Goal: Task Accomplishment & Management: Manage account settings

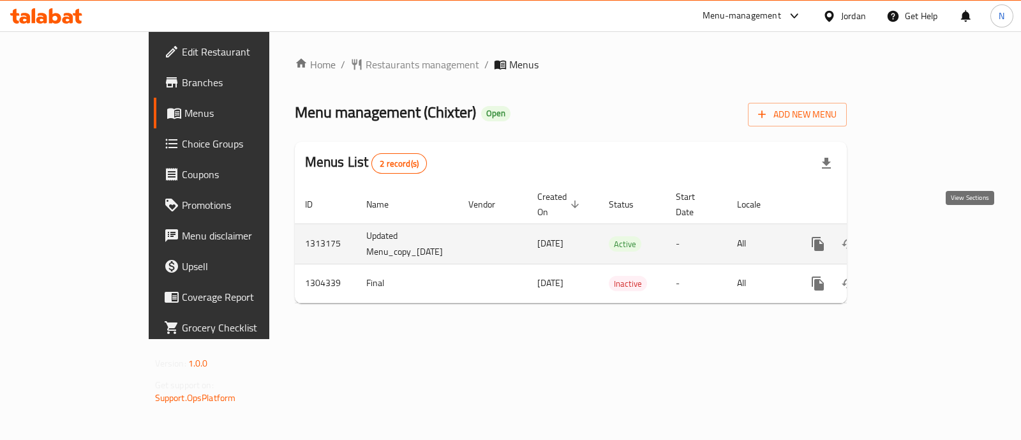
click at [918, 236] on icon "enhanced table" at bounding box center [910, 243] width 15 height 15
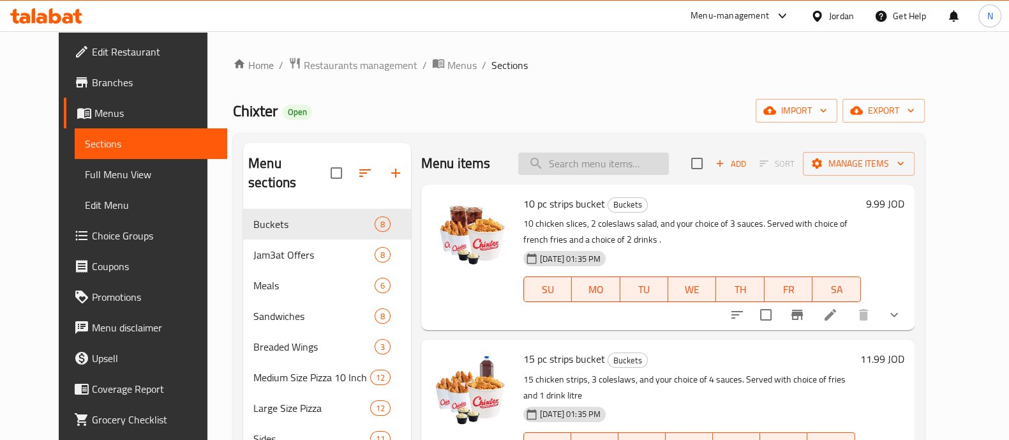
click at [635, 158] on input "search" at bounding box center [593, 164] width 151 height 22
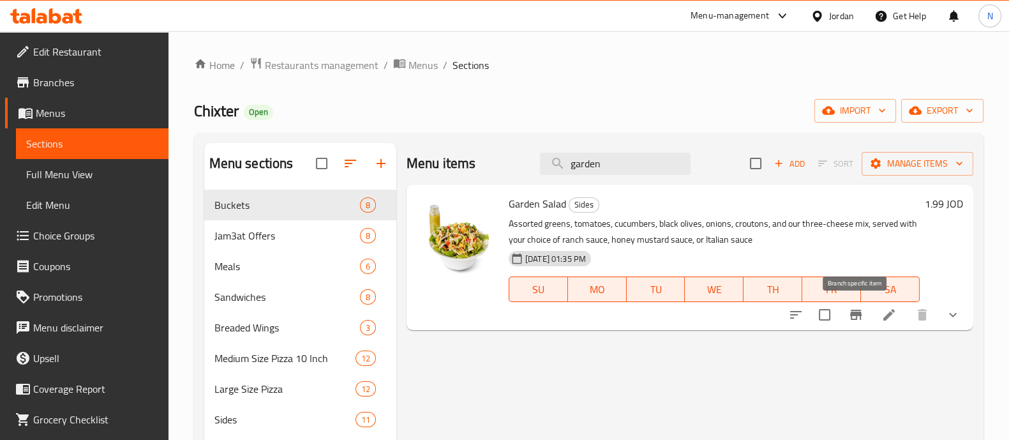
click at [855, 315] on icon "Branch-specific-item" at bounding box center [855, 315] width 11 height 10
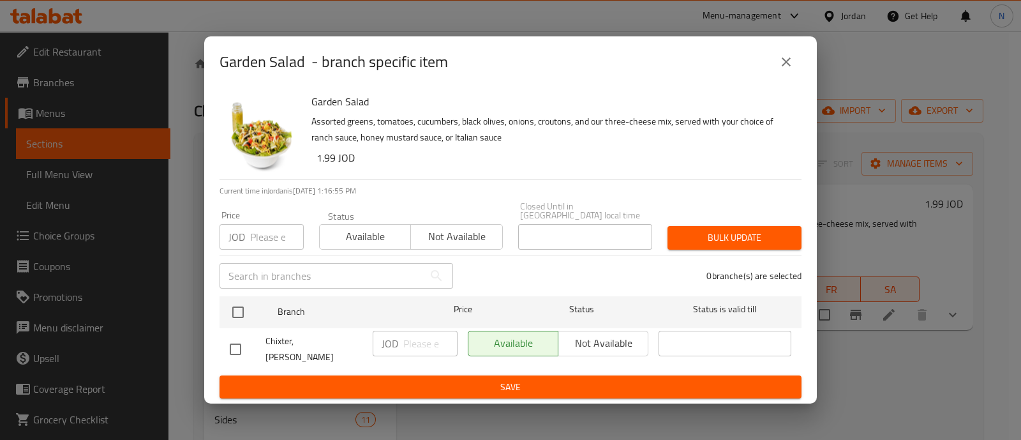
click at [788, 70] on icon "close" at bounding box center [786, 61] width 15 height 15
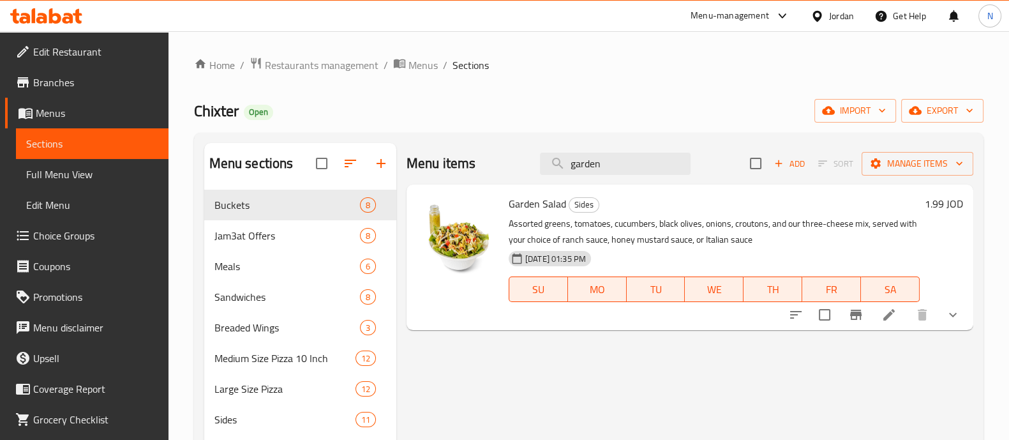
click at [614, 177] on div "Menu items garden Add Sort Manage items" at bounding box center [690, 163] width 567 height 41
drag, startPoint x: 620, startPoint y: 161, endPoint x: 506, endPoint y: 172, distance: 114.2
click at [506, 172] on div "Menu items garden Add Sort Manage items" at bounding box center [690, 163] width 567 height 41
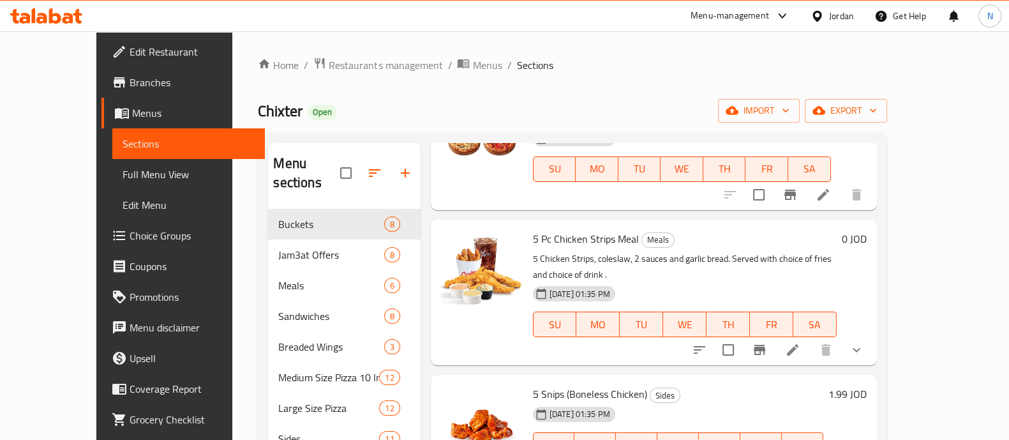
scroll to position [567, 0]
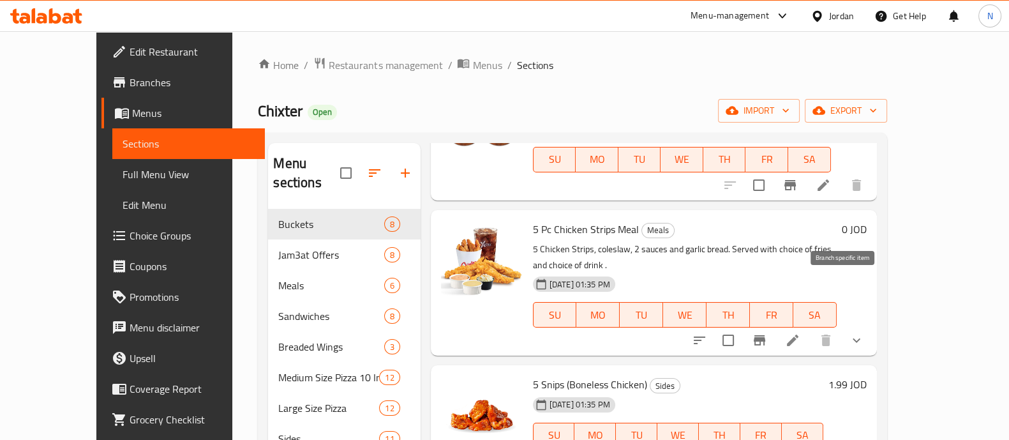
type input "5"
click at [765, 335] on icon "Branch-specific-item" at bounding box center [759, 340] width 11 height 10
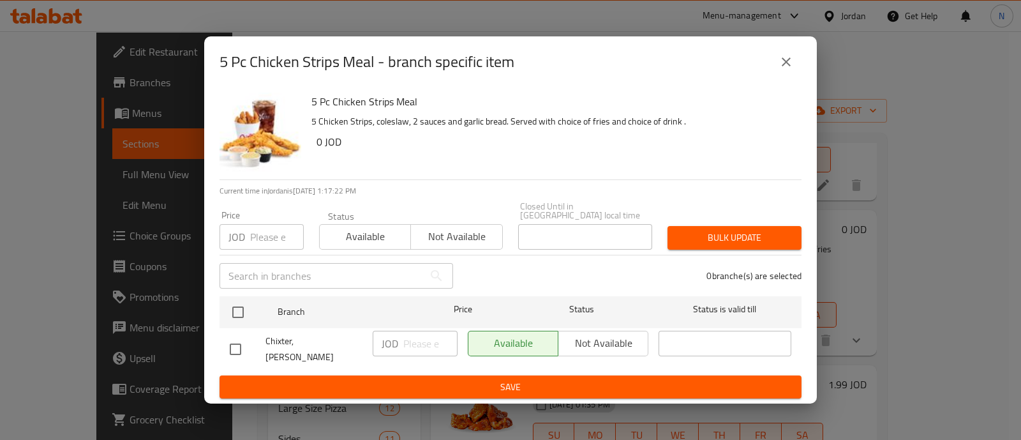
click at [788, 66] on icon "close" at bounding box center [786, 61] width 9 height 9
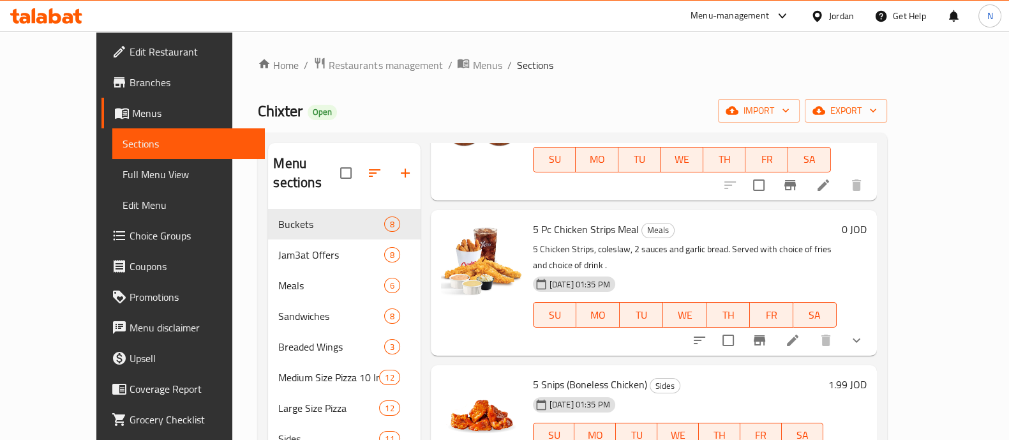
click at [864, 333] on icon "show more" at bounding box center [856, 340] width 15 height 15
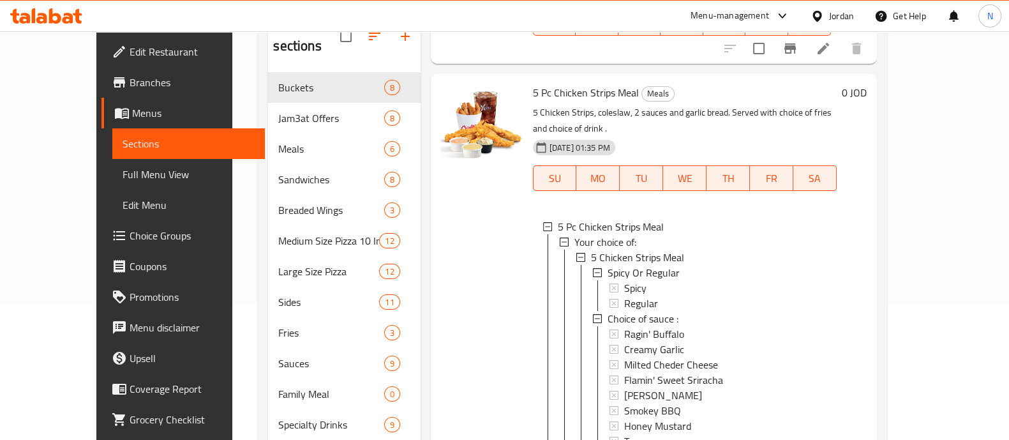
scroll to position [161, 0]
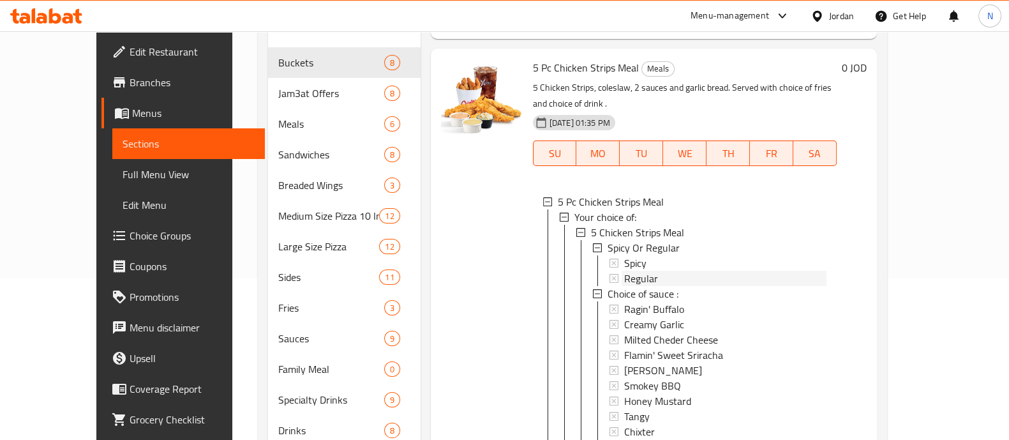
click at [632, 271] on span "Regular" at bounding box center [641, 278] width 34 height 15
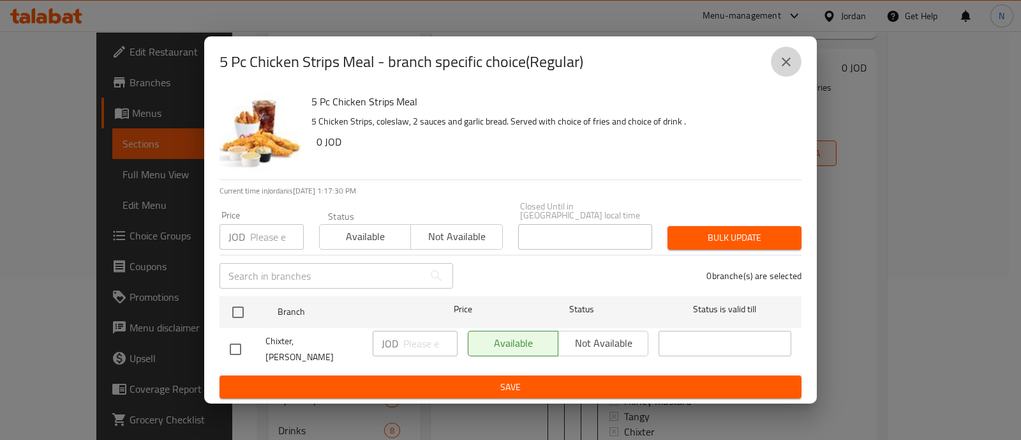
click at [791, 70] on icon "close" at bounding box center [786, 61] width 15 height 15
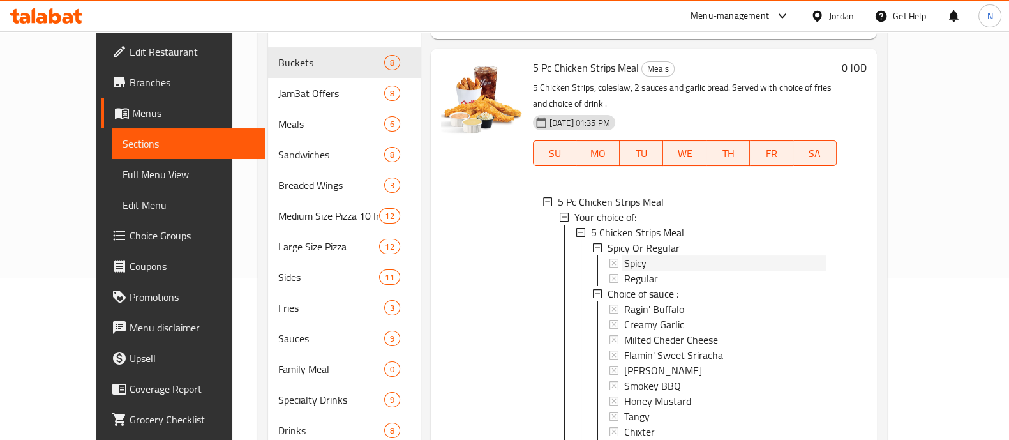
click at [626, 255] on div "Spicy" at bounding box center [725, 262] width 202 height 15
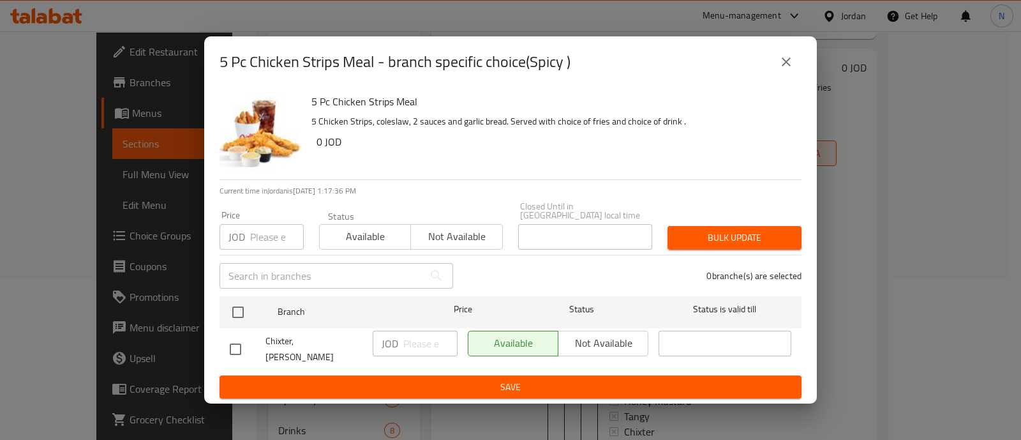
click at [781, 70] on icon "close" at bounding box center [786, 61] width 15 height 15
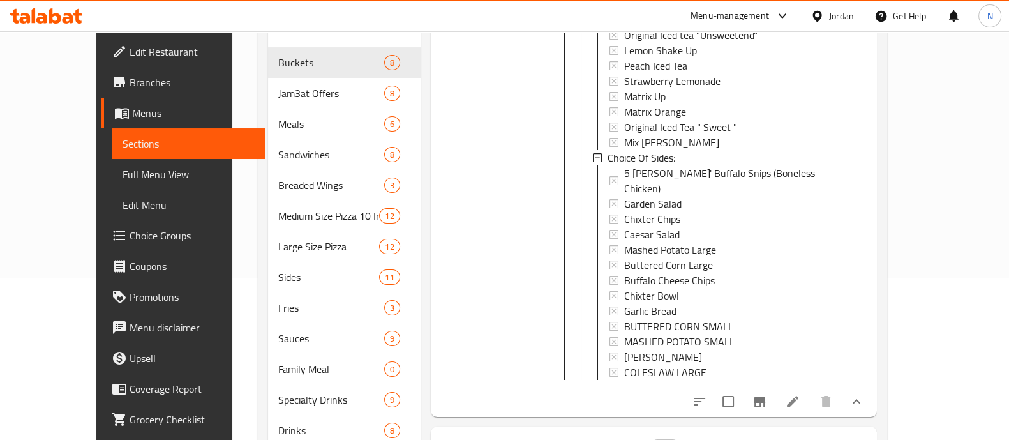
scroll to position [1135, 0]
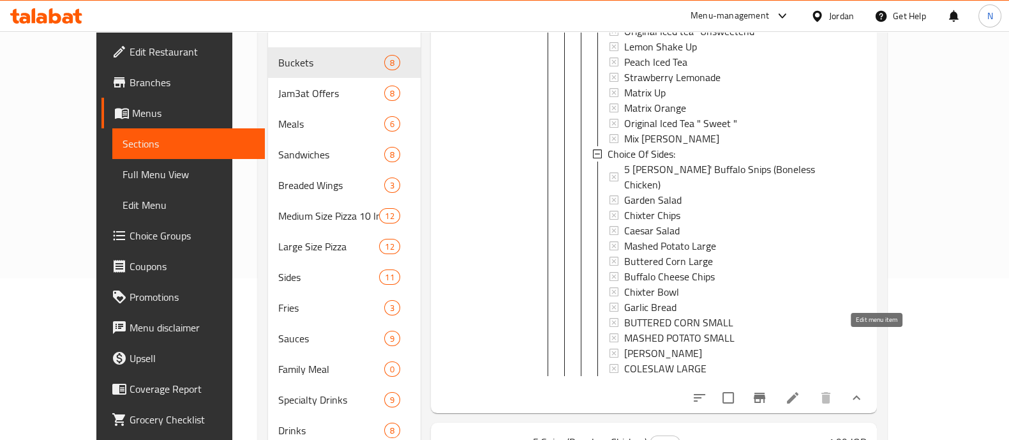
click at [800, 390] on icon at bounding box center [792, 397] width 15 height 15
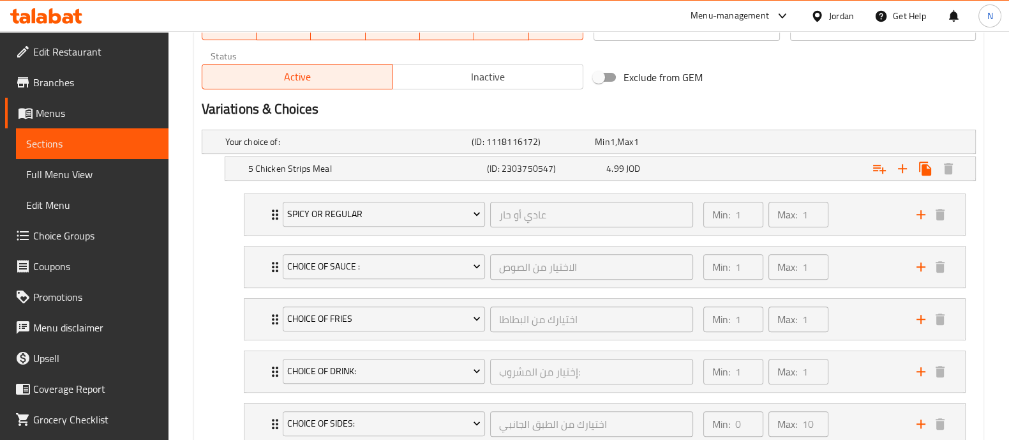
scroll to position [669, 0]
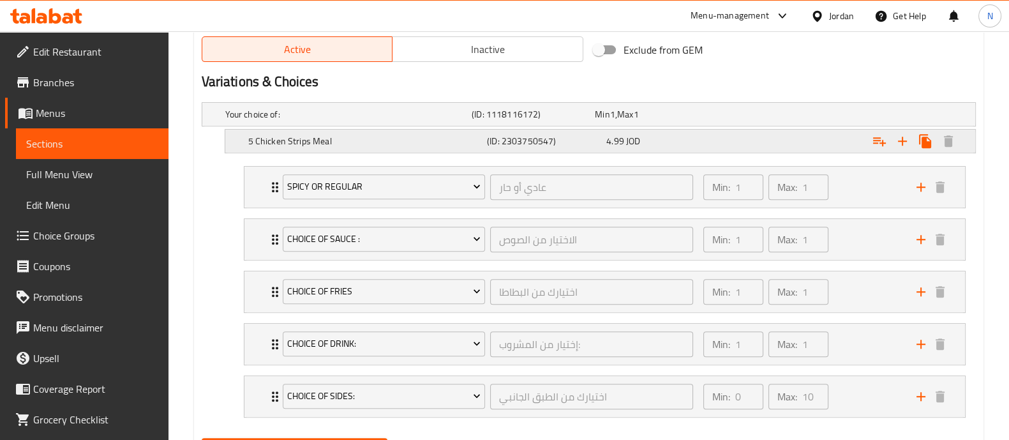
click at [723, 142] on div "Expand" at bounding box center [842, 141] width 239 height 28
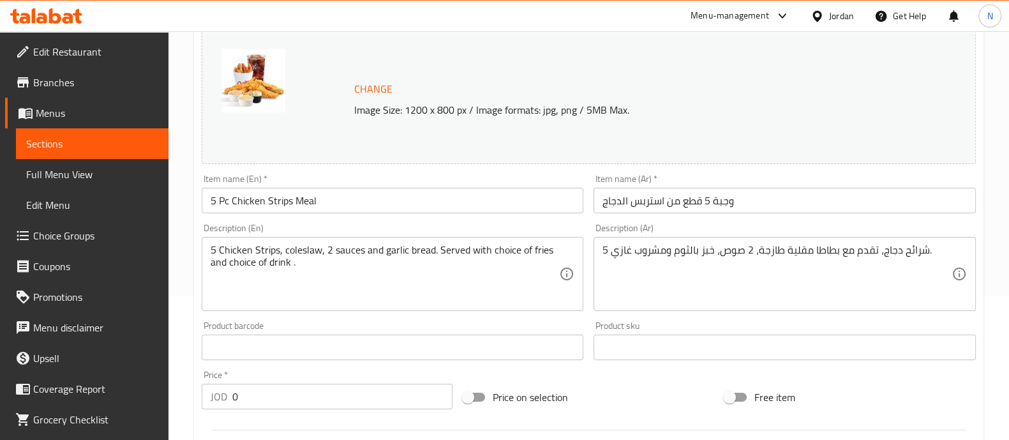
scroll to position [17, 0]
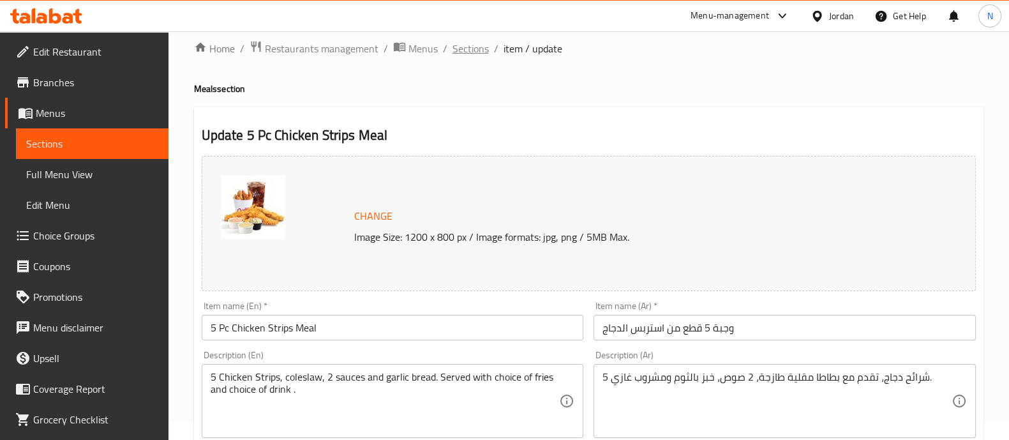
click at [464, 54] on span "Sections" at bounding box center [471, 48] width 36 height 15
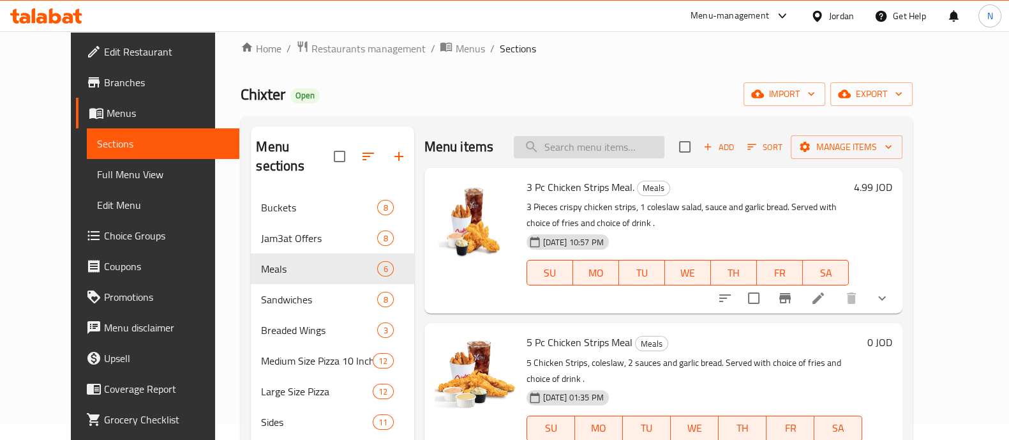
click at [628, 148] on input "search" at bounding box center [589, 147] width 151 height 22
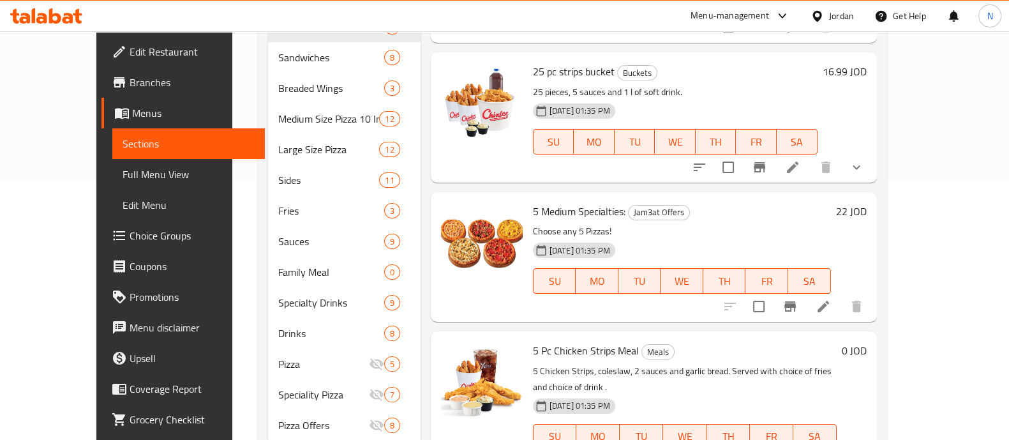
scroll to position [280, 0]
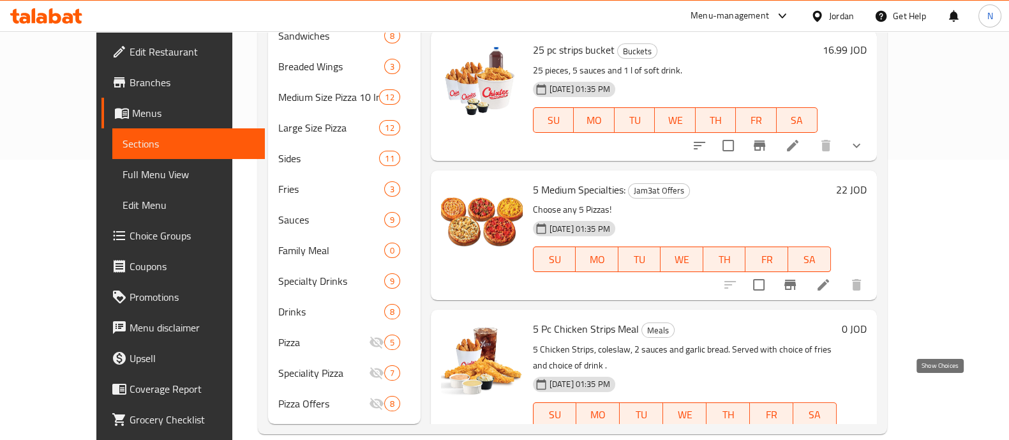
type input "5 p"
click at [864, 433] on icon "show more" at bounding box center [856, 440] width 15 height 15
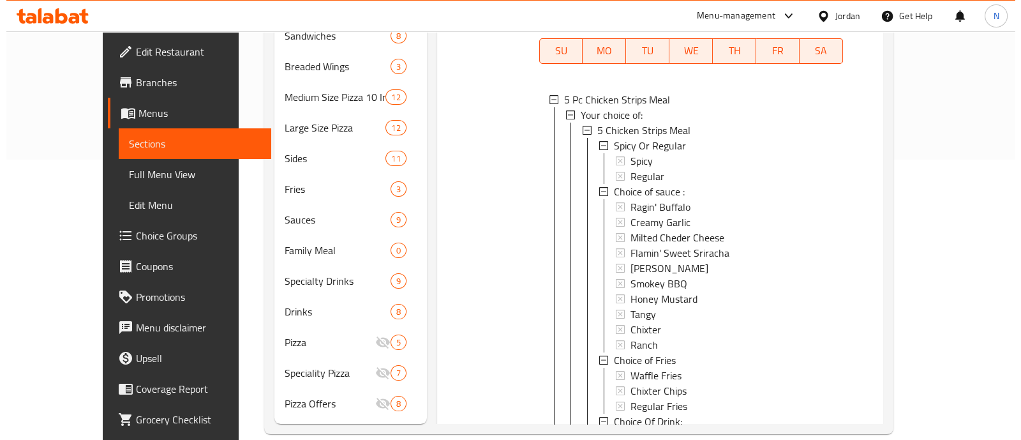
scroll to position [412, 0]
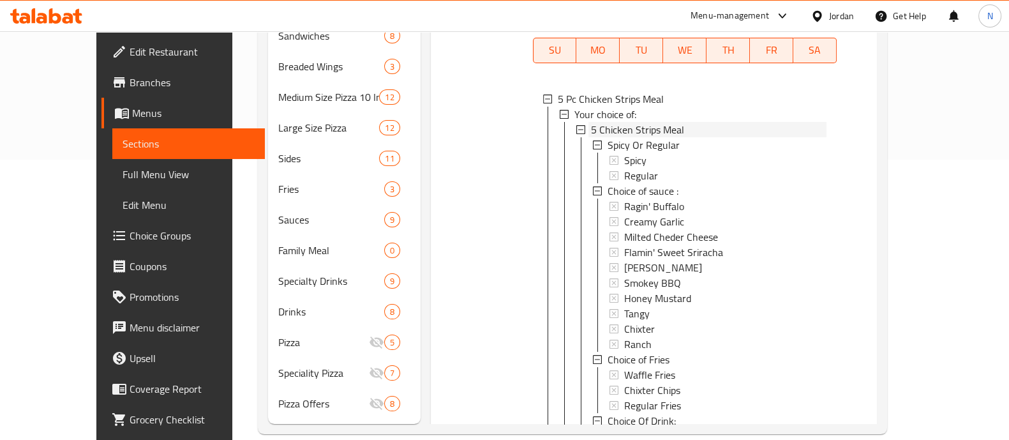
click at [700, 122] on div "5 Chicken Strips Meal" at bounding box center [709, 129] width 236 height 15
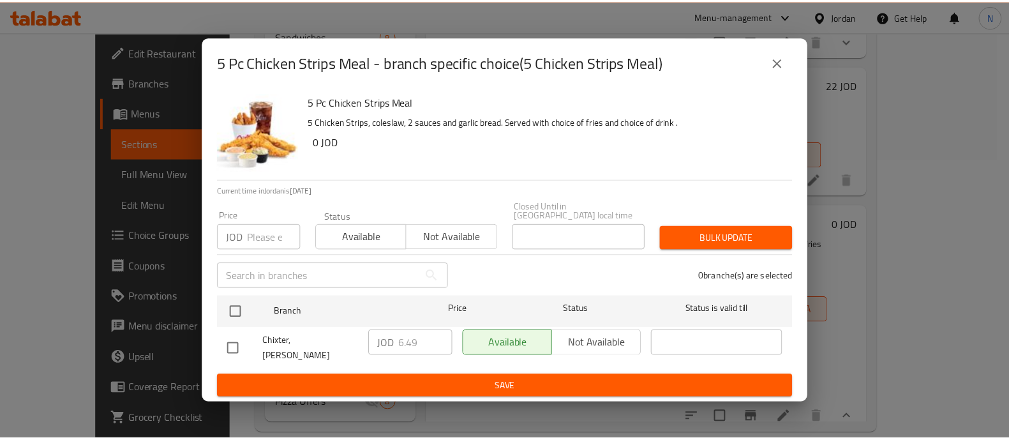
scroll to position [142, 0]
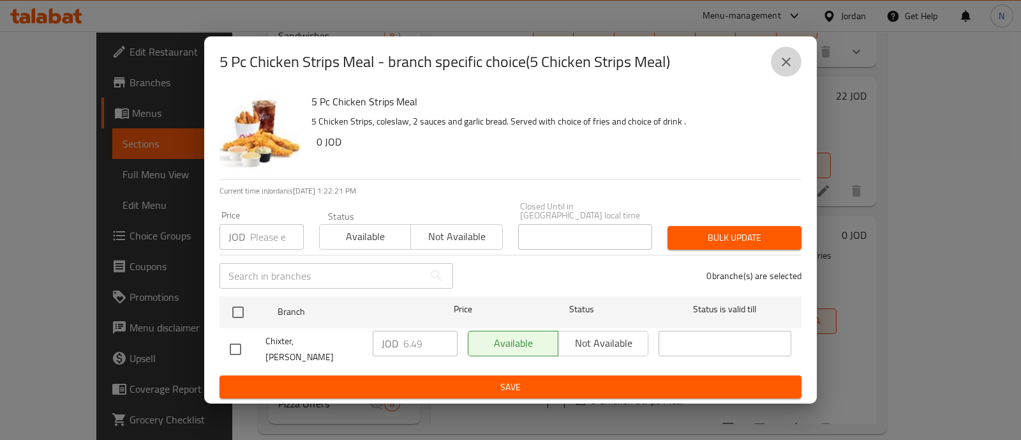
click at [790, 66] on icon "close" at bounding box center [786, 61] width 9 height 9
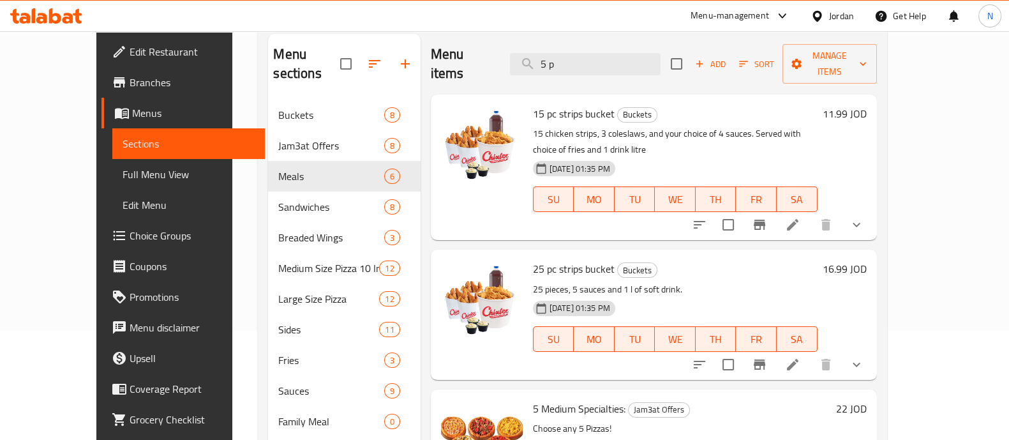
scroll to position [95, 0]
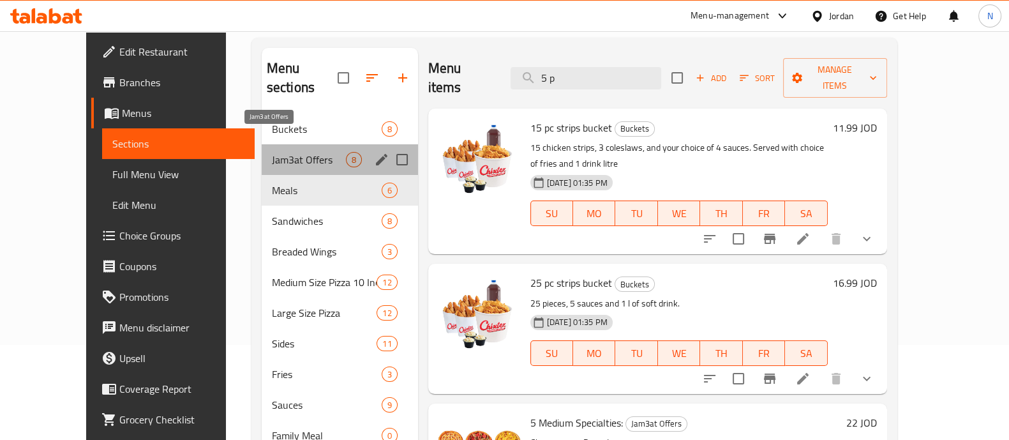
click at [308, 152] on span "Jam3at Offers" at bounding box center [309, 159] width 74 height 15
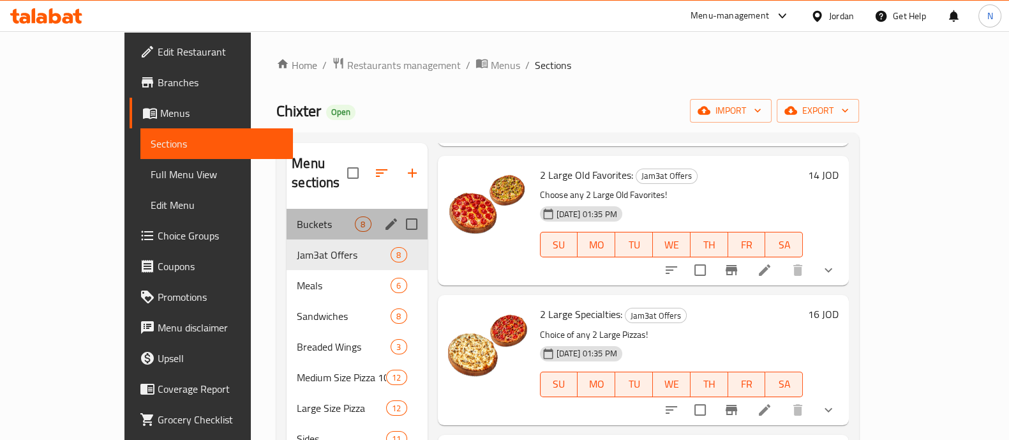
click at [287, 214] on div "Buckets 8" at bounding box center [357, 224] width 140 height 31
